Goal: Information Seeking & Learning: Learn about a topic

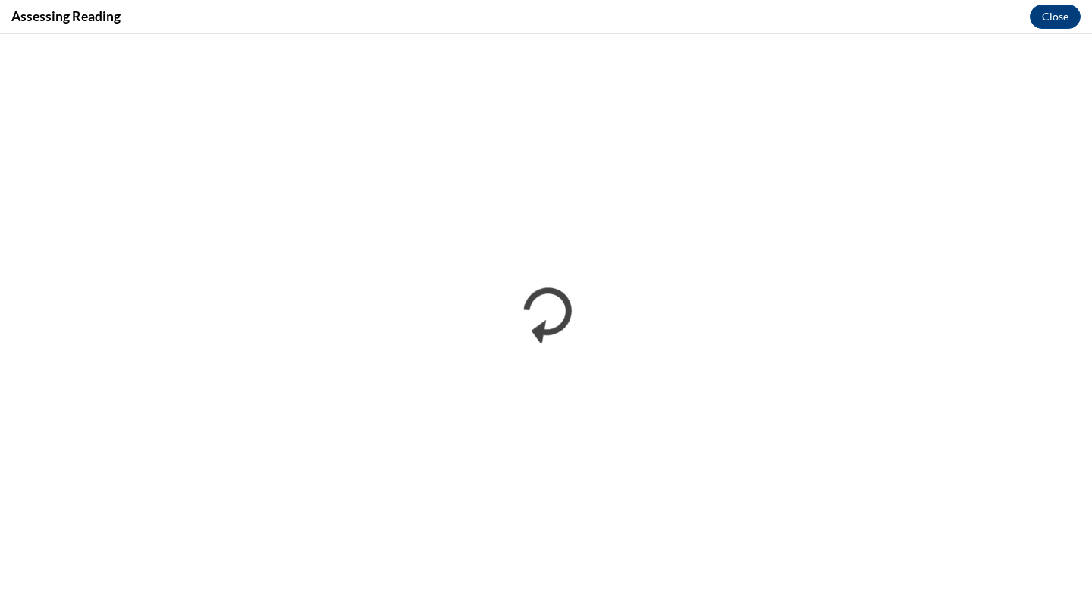
scroll to position [217, 0]
click at [1051, 13] on button "Close" at bounding box center [1055, 17] width 51 height 24
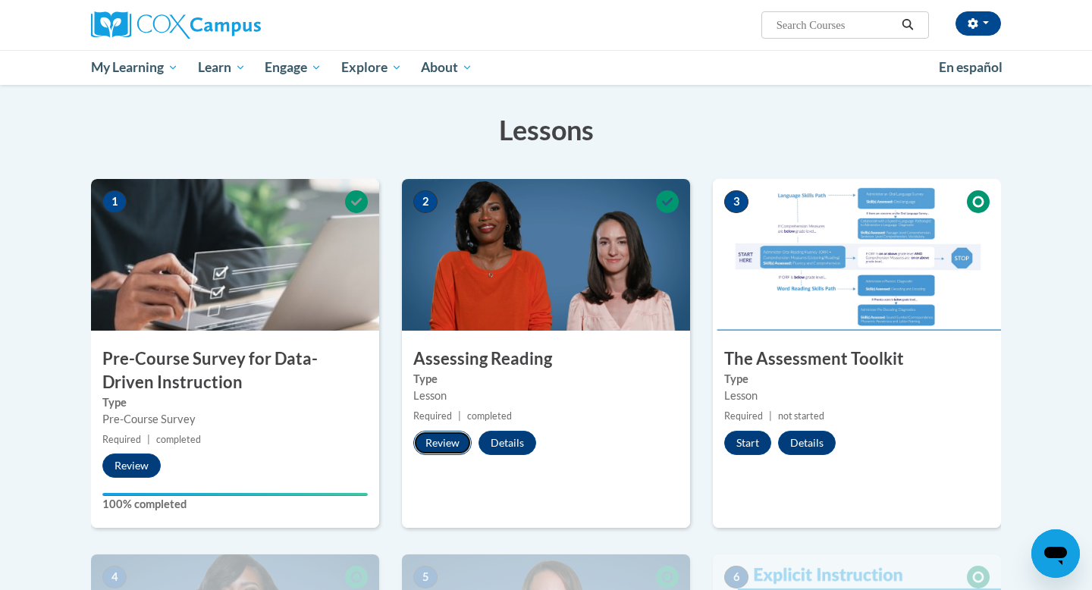
click at [444, 441] on button "Review" at bounding box center [442, 443] width 58 height 24
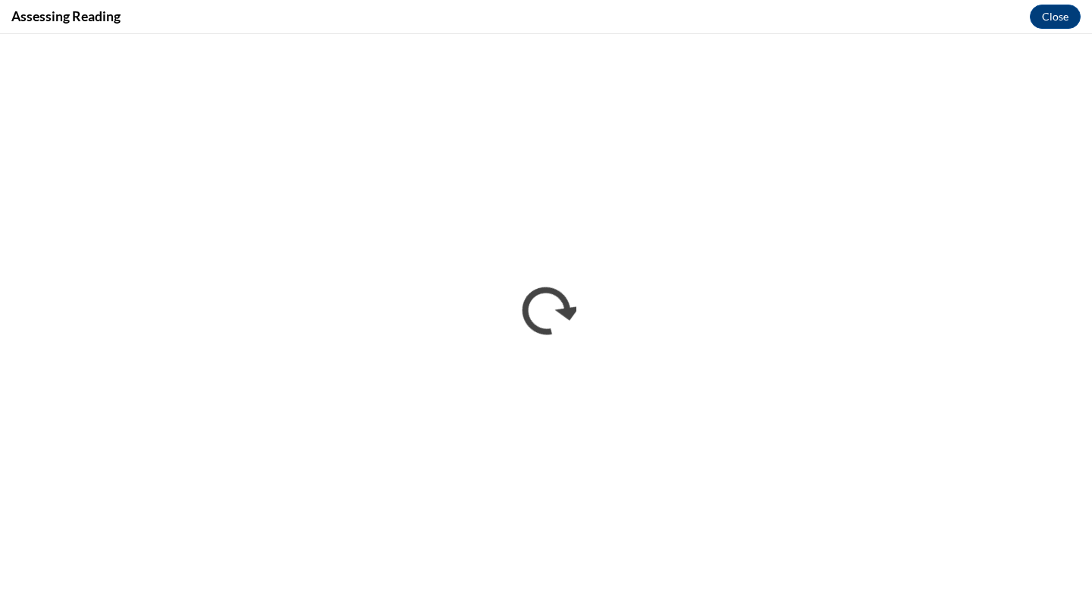
scroll to position [0, 0]
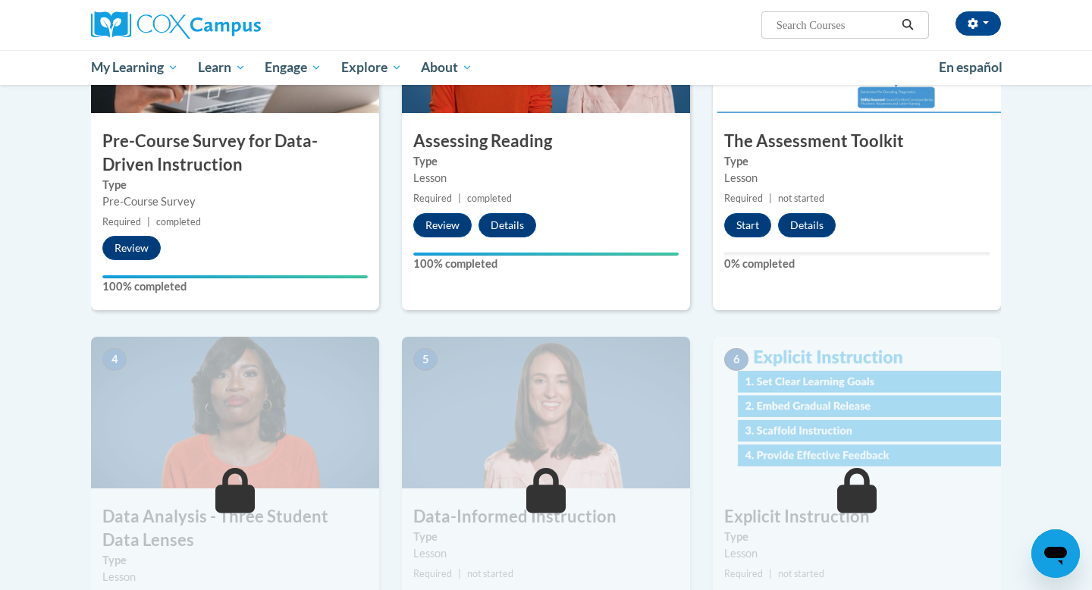
scroll to position [428, 0]
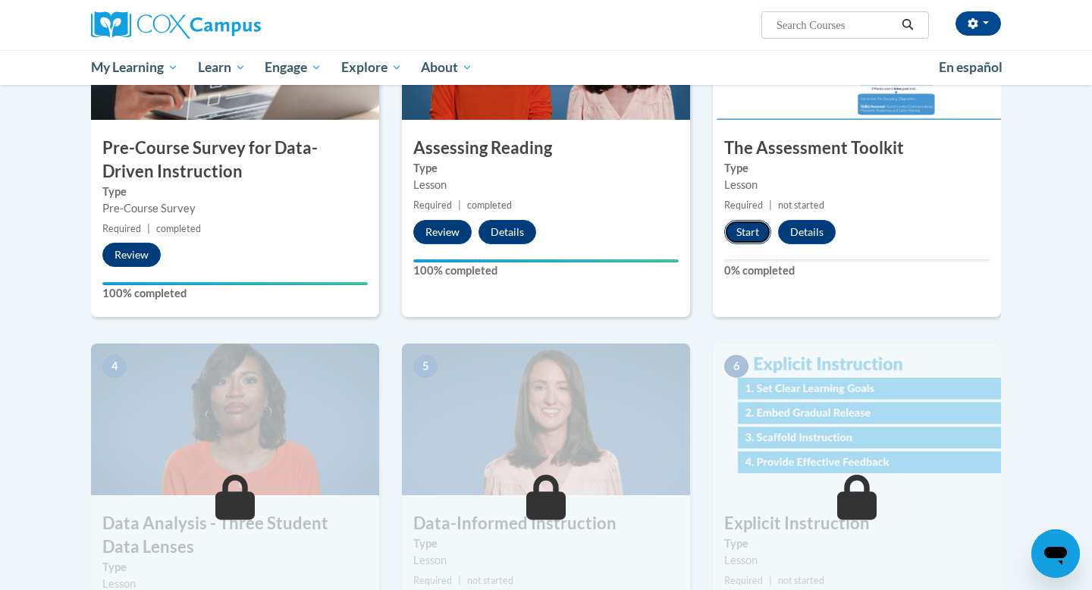
click at [737, 237] on button "Start" at bounding box center [747, 232] width 47 height 24
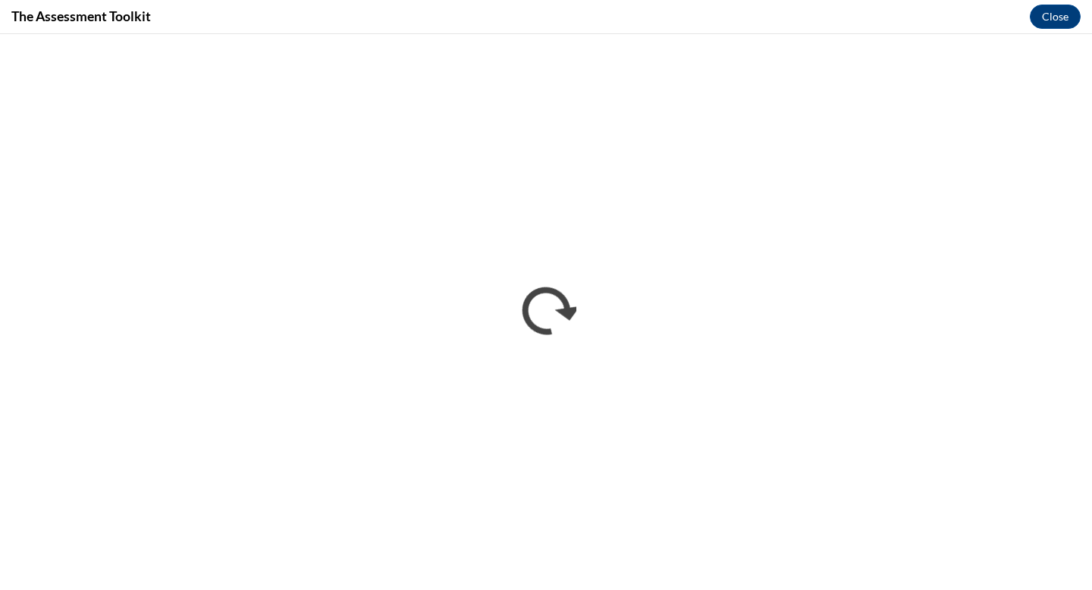
scroll to position [0, 0]
